Goal: Browse casually

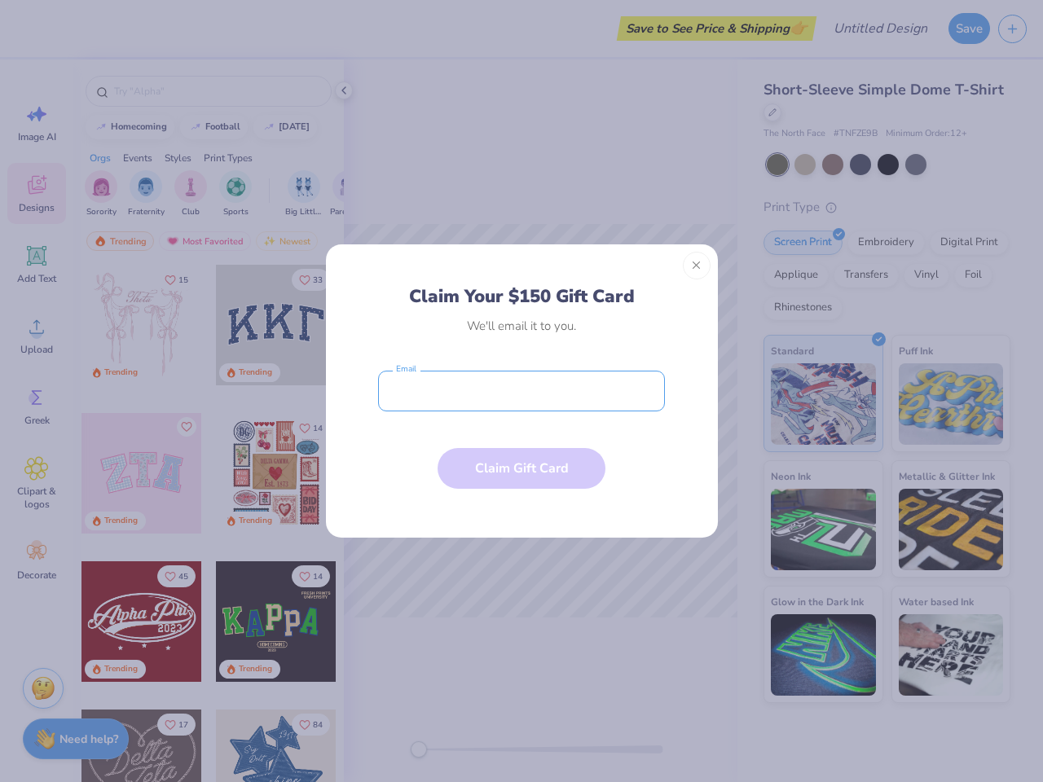
click at [521, 391] on input "email" at bounding box center [521, 391] width 287 height 41
click at [696, 266] on button "Close" at bounding box center [697, 266] width 28 height 28
